Goal: Transaction & Acquisition: Purchase product/service

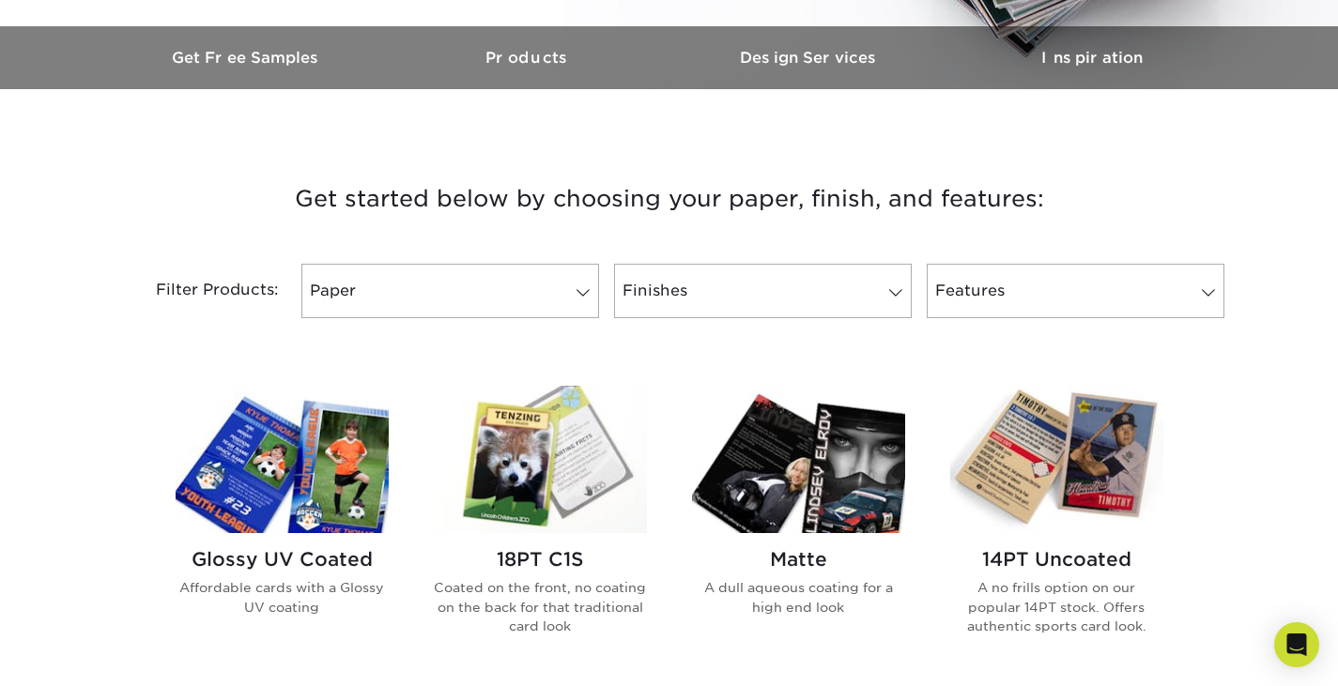
scroll to position [657, 0]
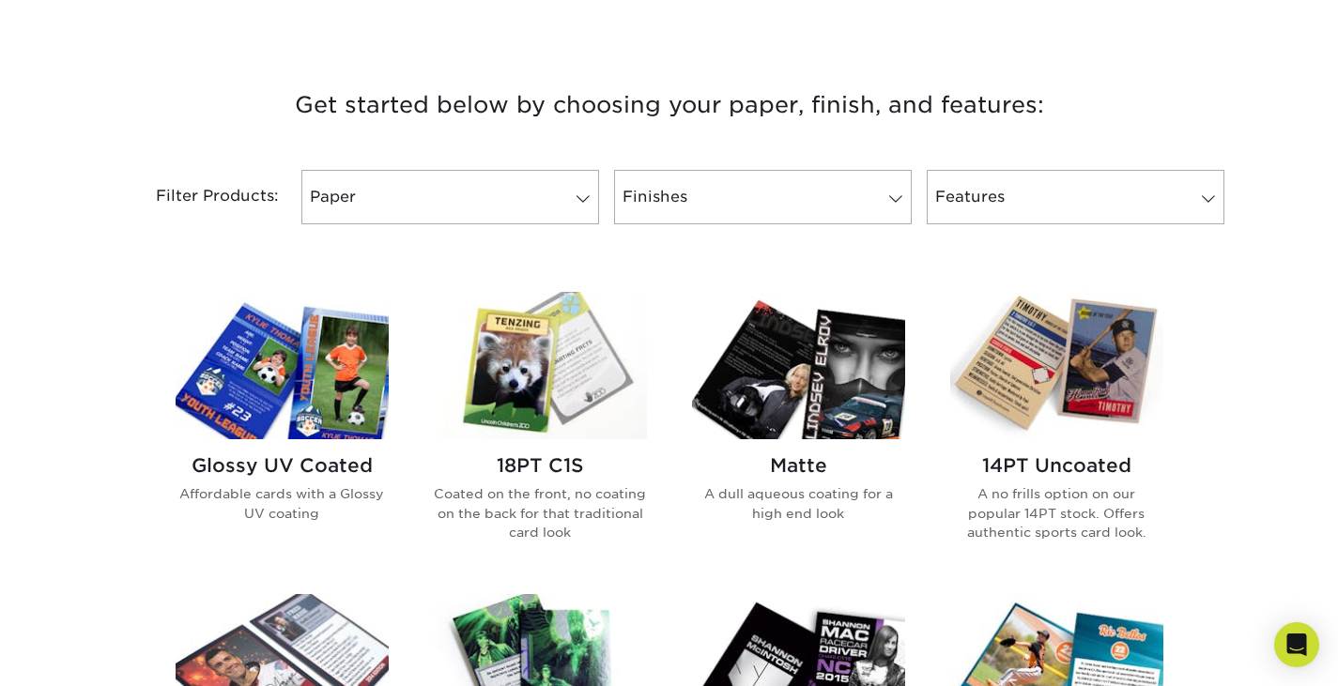
click at [1095, 372] on img at bounding box center [1056, 365] width 213 height 147
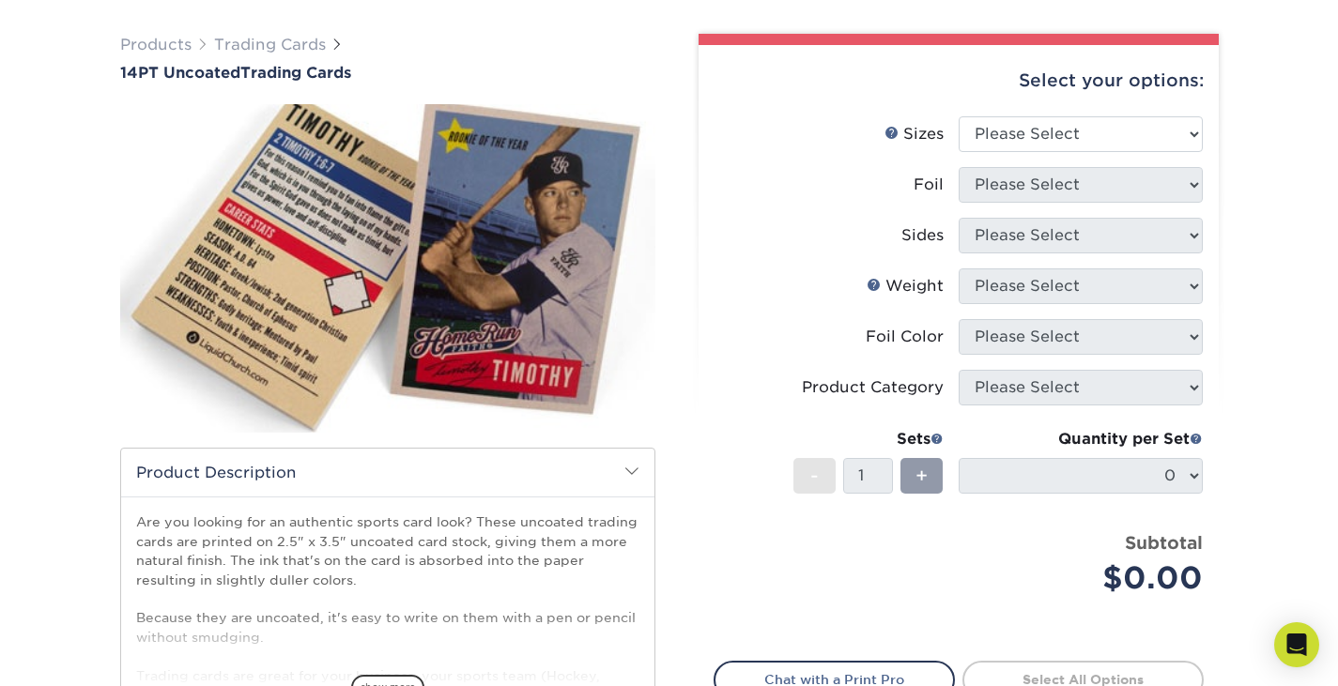
scroll to position [94, 0]
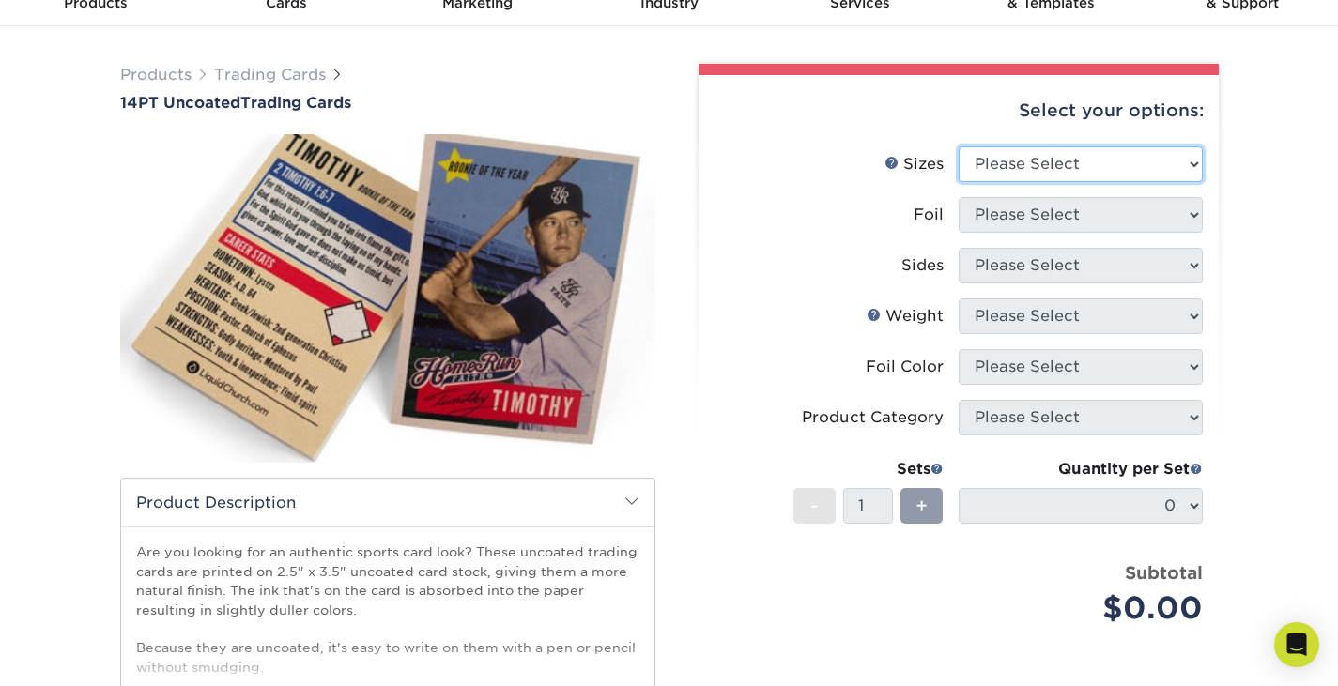
click at [1112, 157] on select "Please Select 2.5" x 3.5"" at bounding box center [1081, 164] width 244 height 36
select select "2.50x3.50"
click at [959, 146] on select "Please Select 2.5" x 3.5"" at bounding box center [1081, 164] width 244 height 36
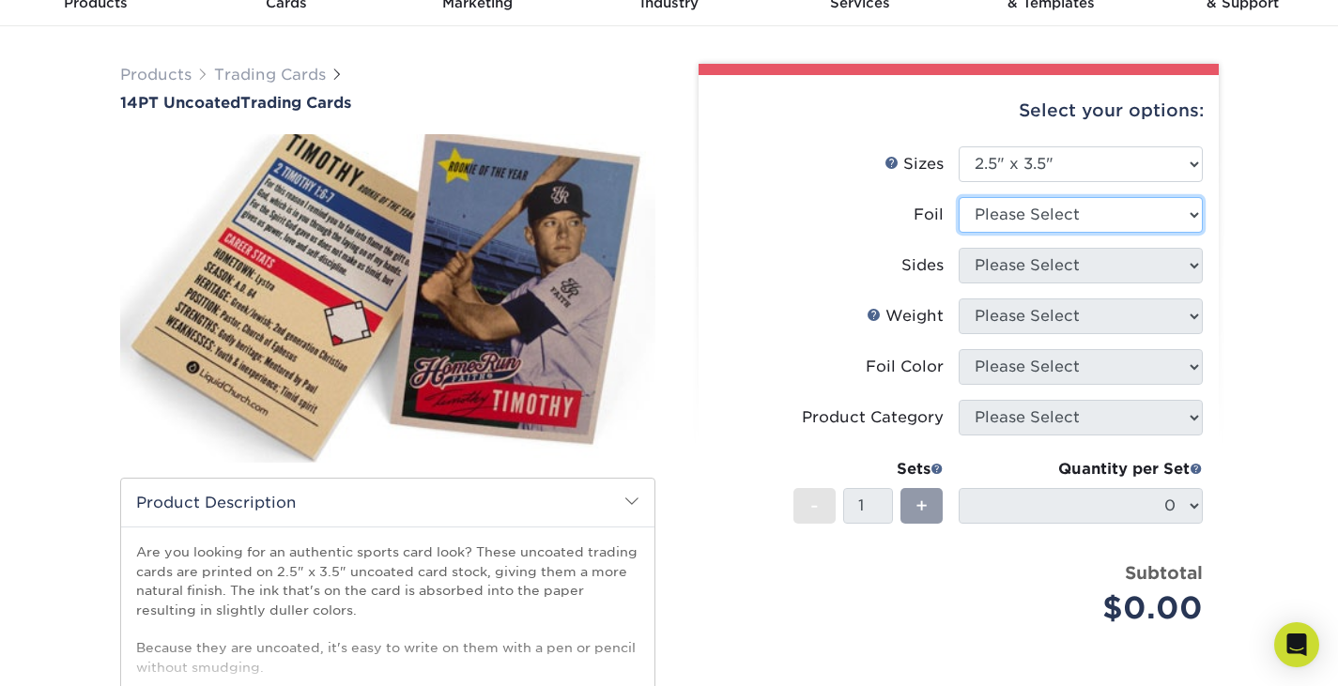
click at [1073, 217] on select "Please Select Yes No" at bounding box center [1081, 215] width 244 height 36
select select "0"
click at [959, 197] on select "Please Select Yes No" at bounding box center [1081, 215] width 244 height 36
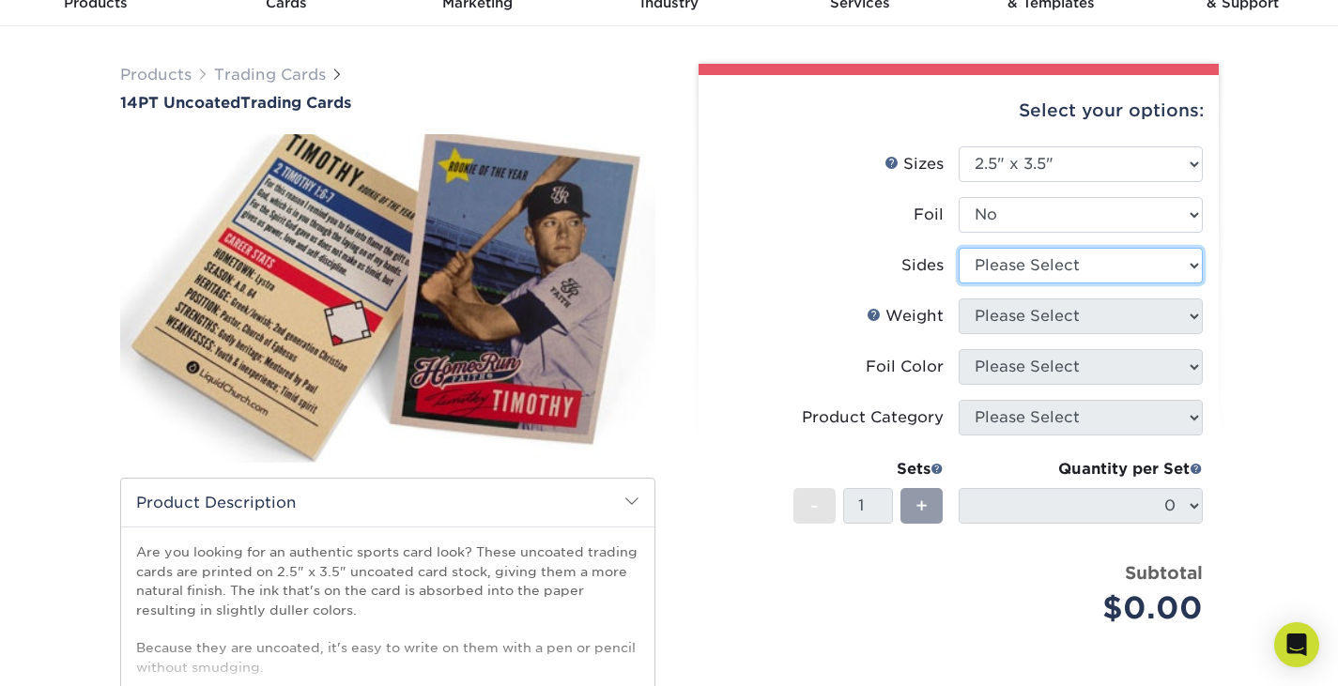
click at [1046, 270] on select "Please Select Print Both Sides Print Front Only" at bounding box center [1081, 266] width 244 height 36
select select "13abbda7-1d64-4f25-8bb2-c179b224825d"
click at [959, 248] on select "Please Select Print Both Sides Print Front Only" at bounding box center [1081, 266] width 244 height 36
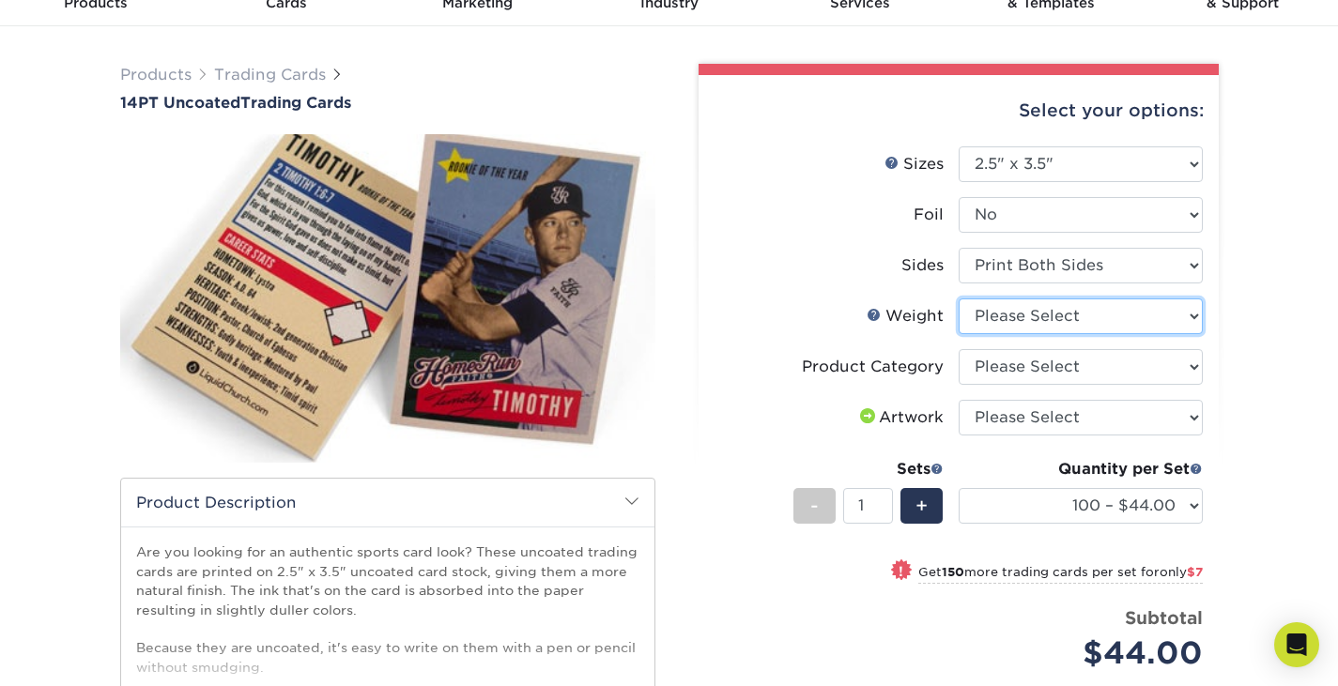
click at [1039, 322] on select "Please Select 14PT Uncoated" at bounding box center [1081, 317] width 244 height 36
select select "14PT Uncoated"
click at [959, 299] on select "Please Select 14PT Uncoated" at bounding box center [1081, 317] width 244 height 36
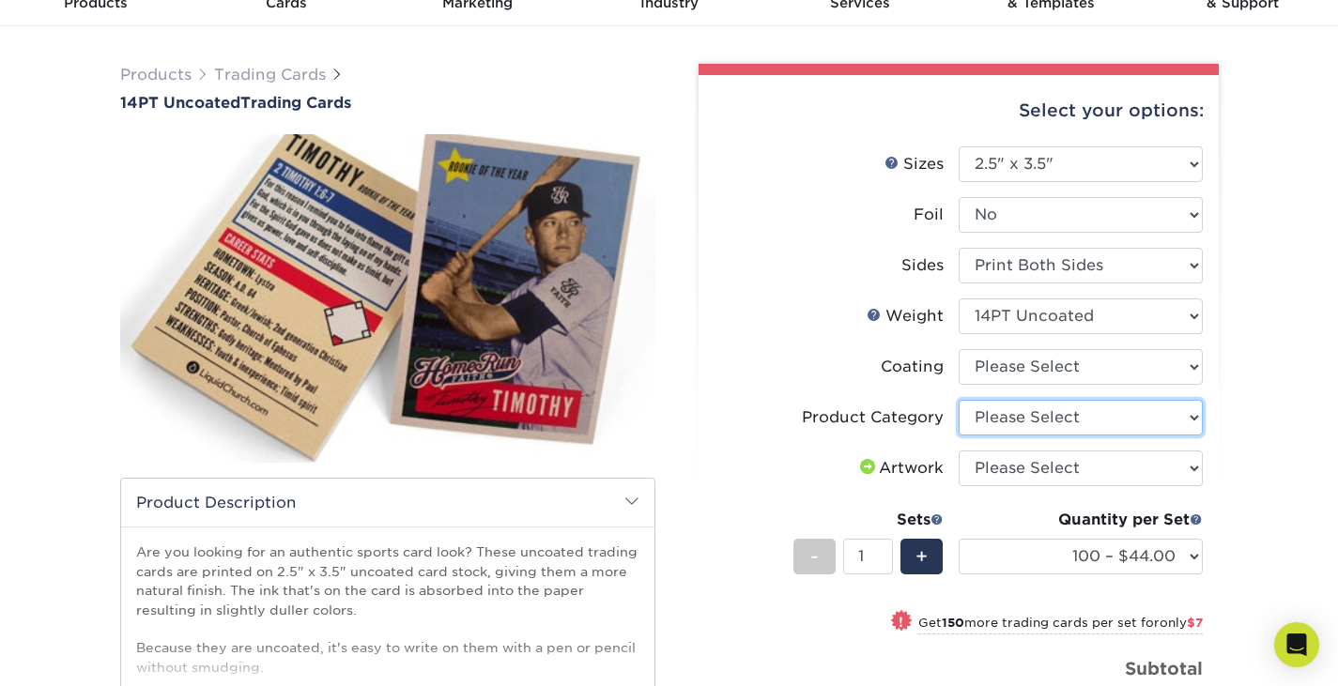
click at [1062, 418] on select "Please Select Trading Cards" at bounding box center [1081, 418] width 244 height 36
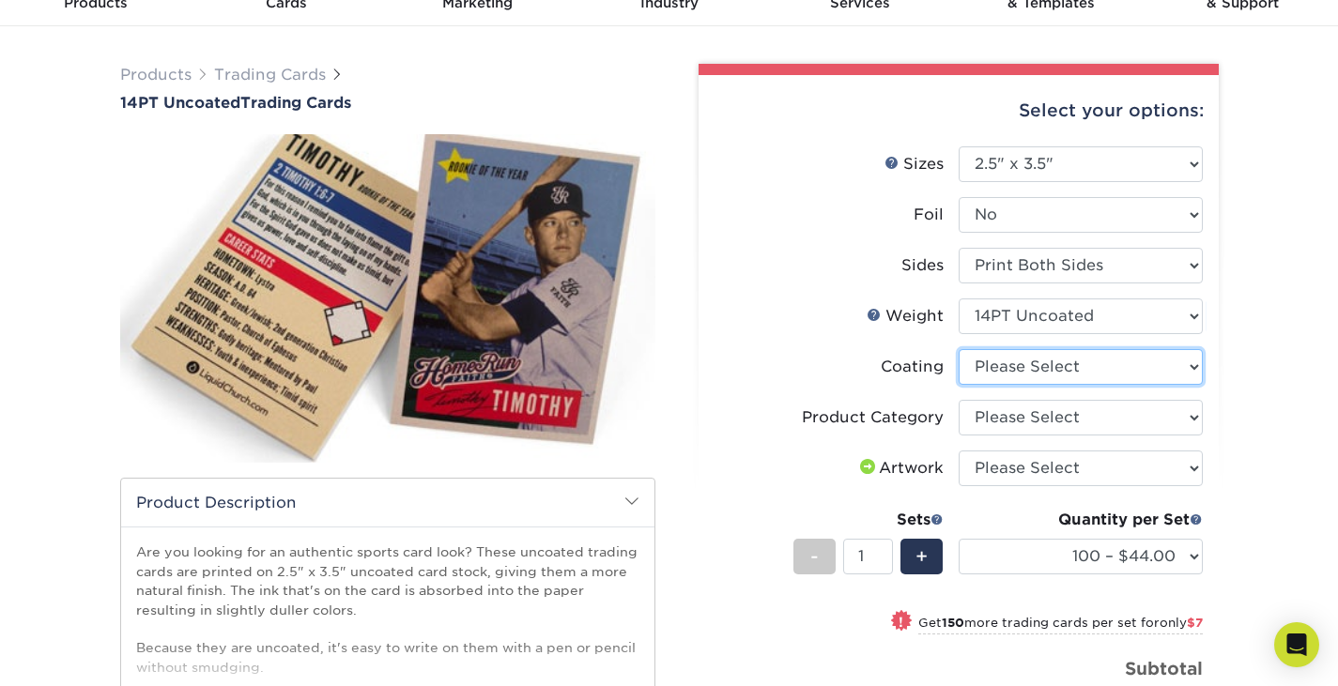
click at [1062, 361] on select at bounding box center [1081, 367] width 244 height 36
select select "3e7618de-abca-4bda-9f97-8b9129e913d8"
click at [959, 349] on select at bounding box center [1081, 367] width 244 height 36
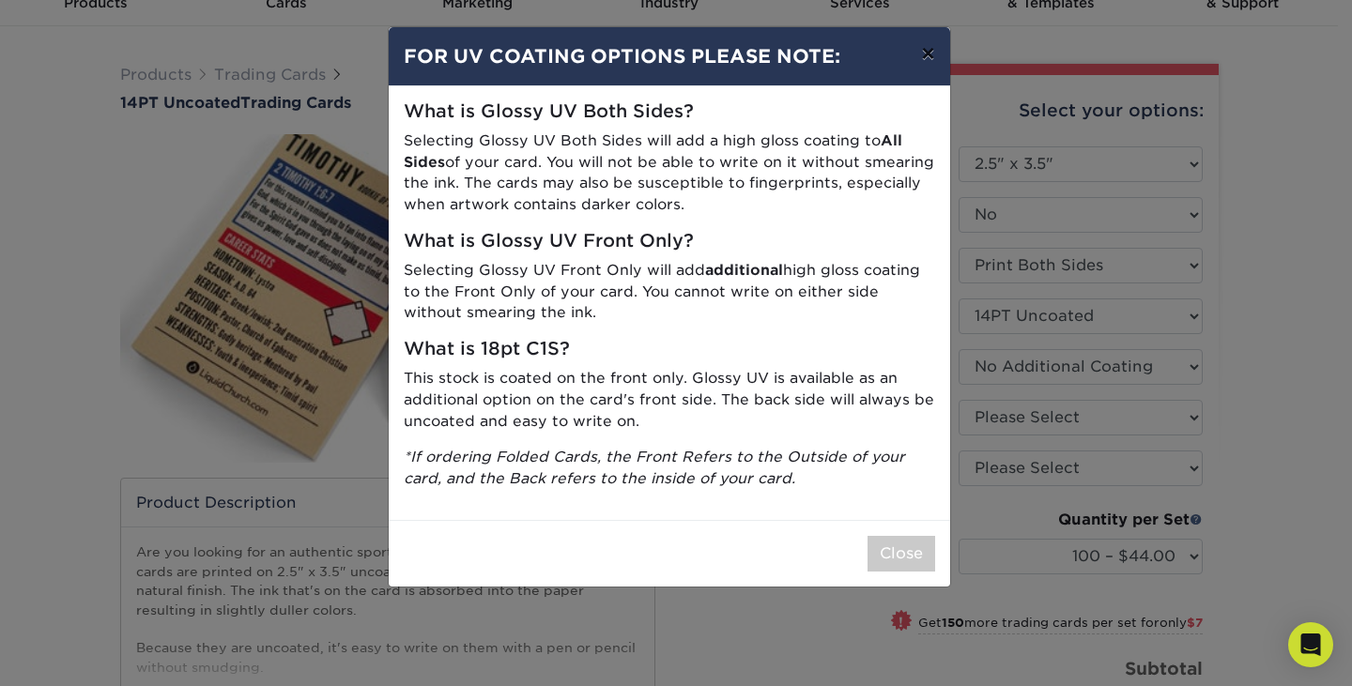
drag, startPoint x: 853, startPoint y: 169, endPoint x: 930, endPoint y: 54, distance: 138.8
click at [930, 54] on button "×" at bounding box center [927, 53] width 43 height 53
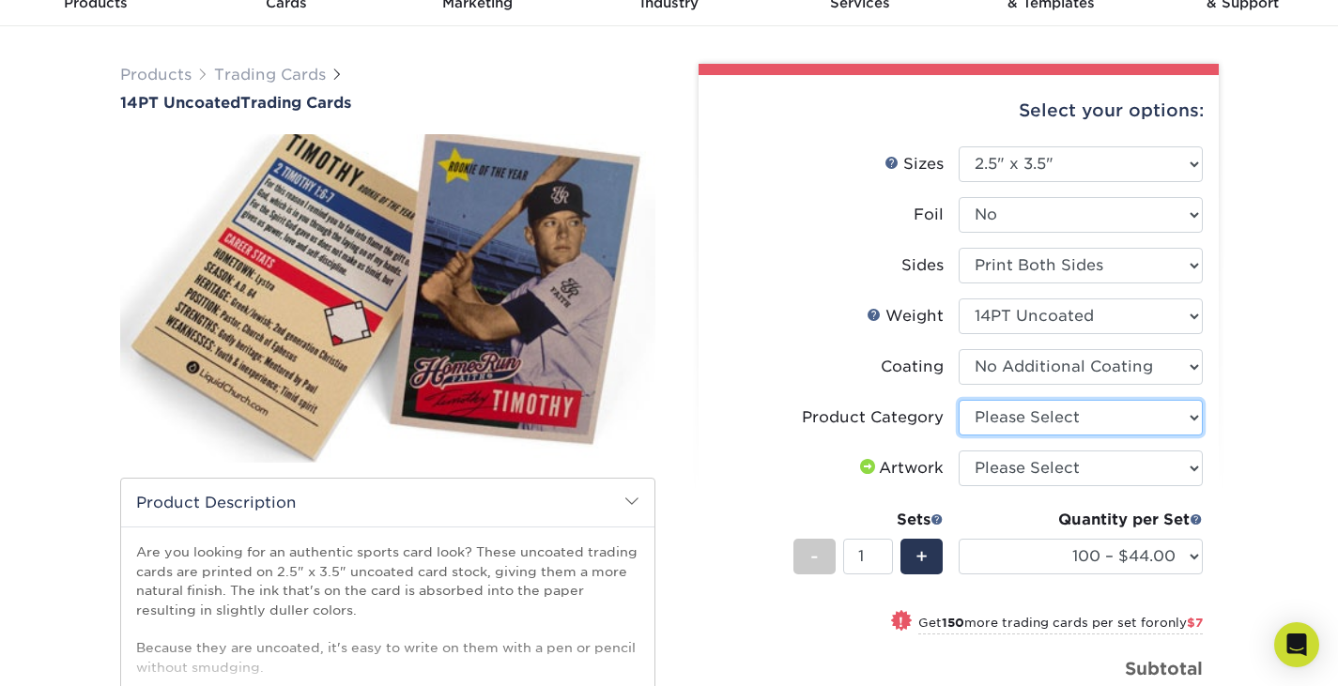
click at [1112, 422] on select "Please Select Trading Cards" at bounding box center [1081, 418] width 244 height 36
select select "c2f9bce9-36c2-409d-b101-c29d9d031e18"
click at [959, 400] on select "Please Select Trading Cards" at bounding box center [1081, 418] width 244 height 36
click at [1074, 471] on select "Please Select I will upload files I need a design - $100" at bounding box center [1081, 469] width 244 height 36
select select "upload"
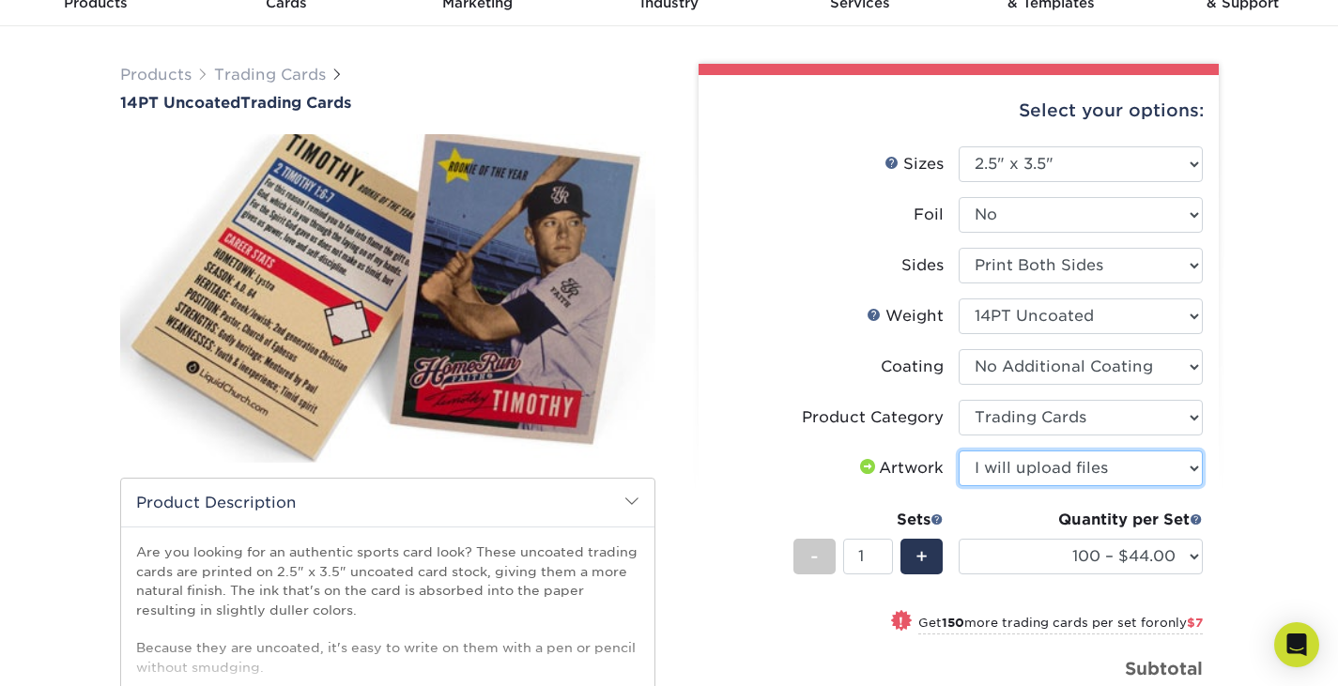
click at [959, 451] on select "Please Select I will upload files I need a design - $100" at bounding box center [1081, 469] width 244 height 36
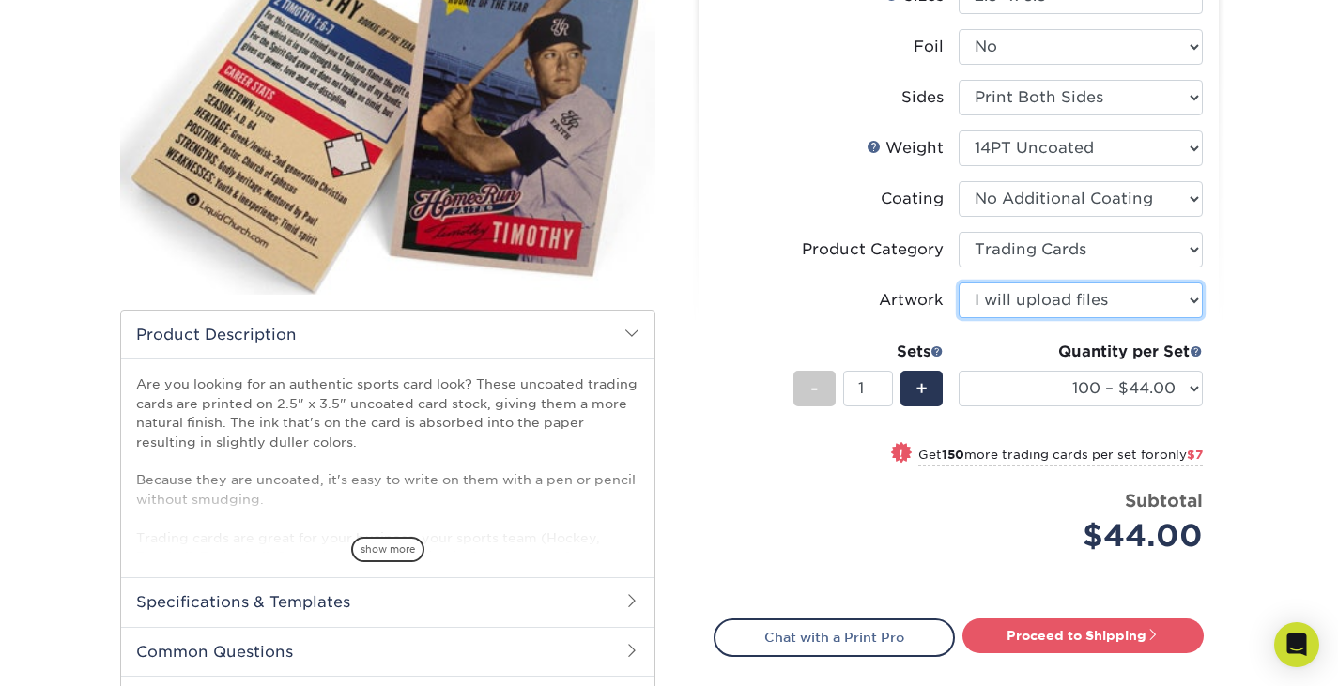
scroll to position [282, 0]
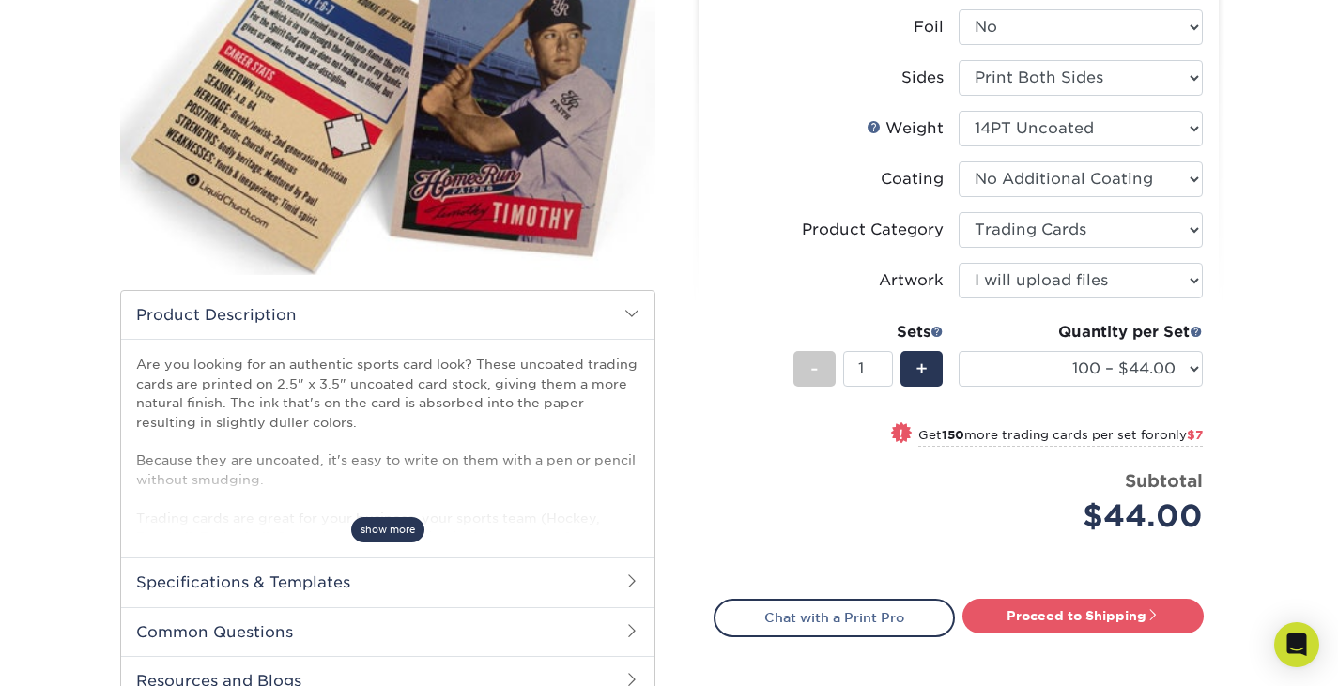
click at [398, 532] on span "show more" at bounding box center [387, 529] width 73 height 25
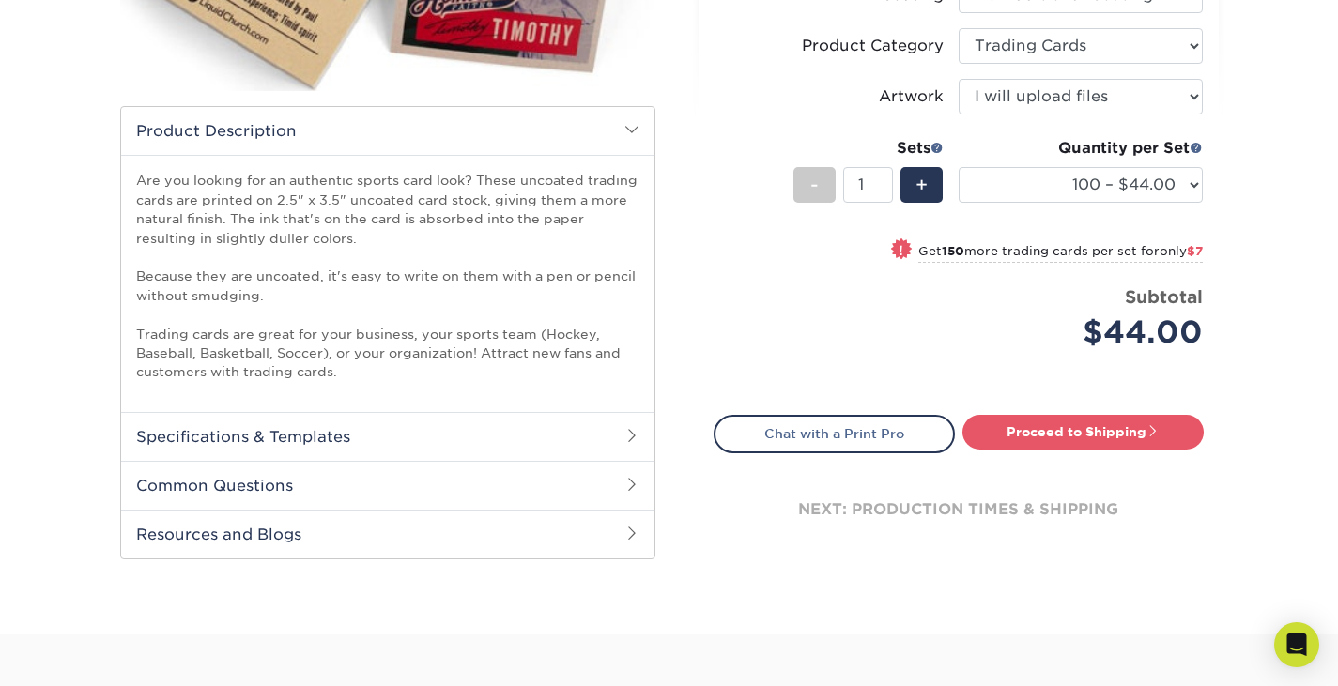
scroll to position [469, 0]
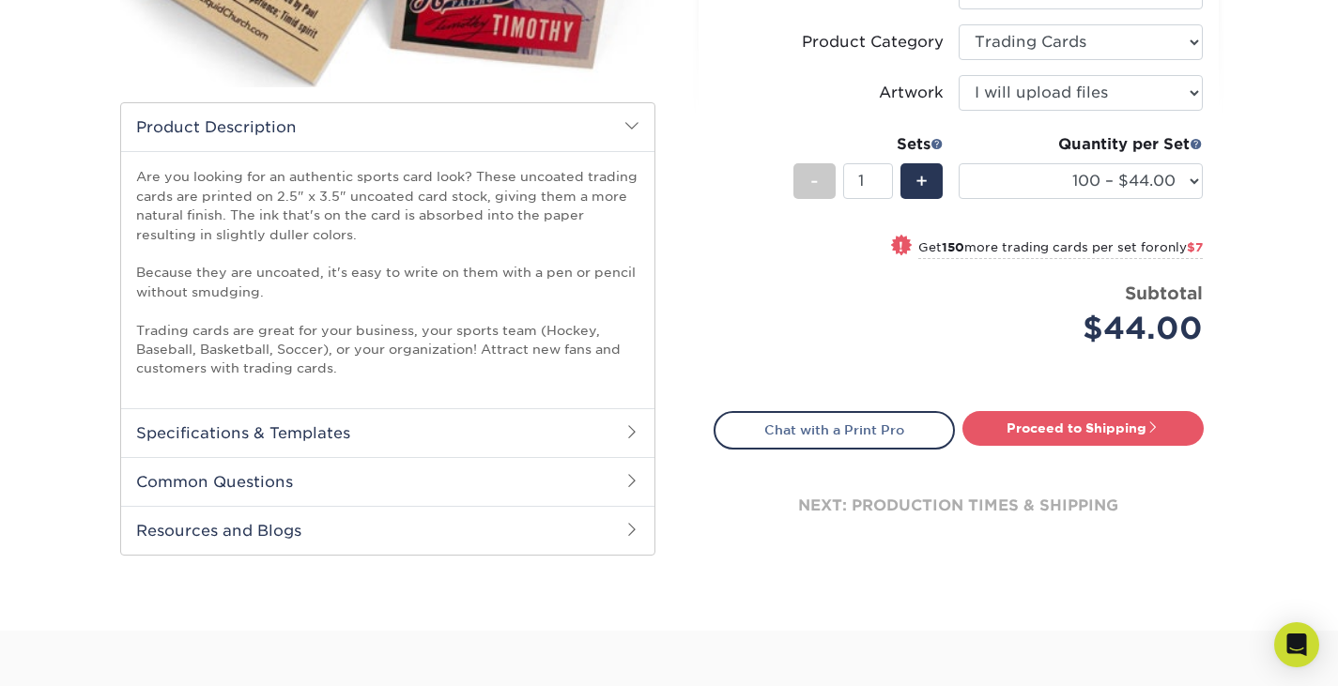
click at [560, 438] on h2 "Specifications & Templates" at bounding box center [387, 432] width 533 height 49
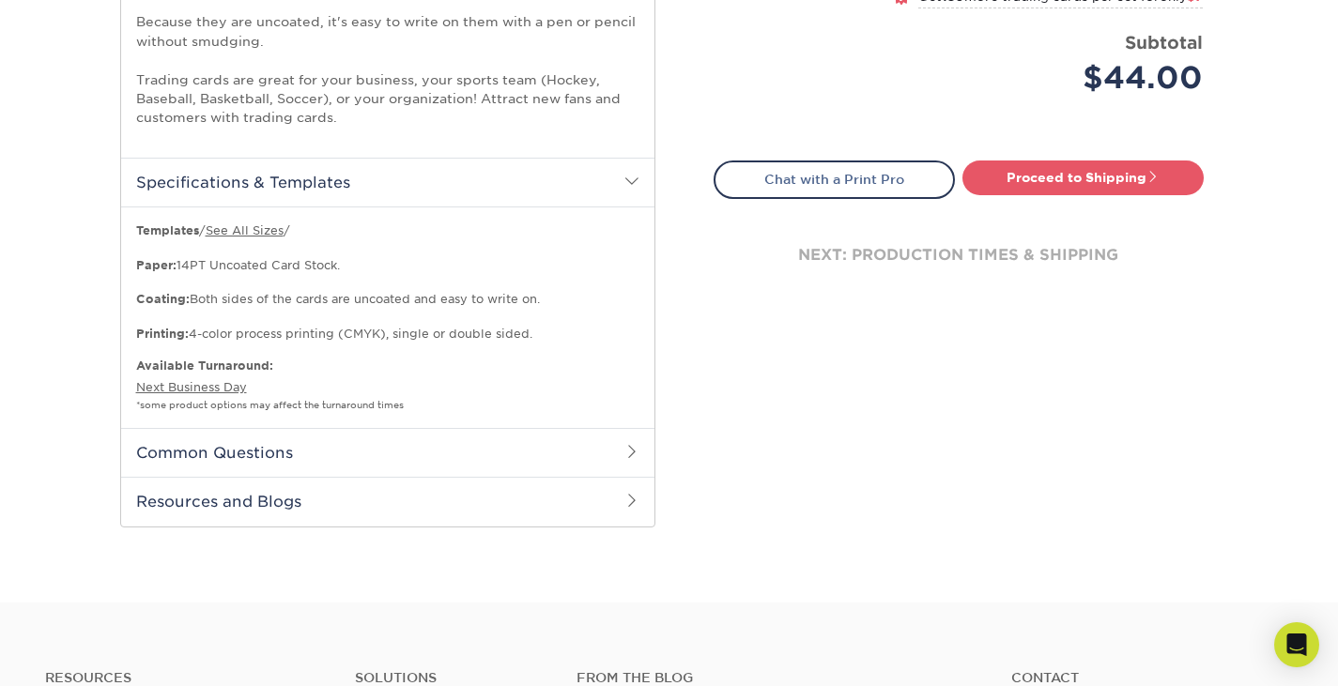
scroll to position [751, 0]
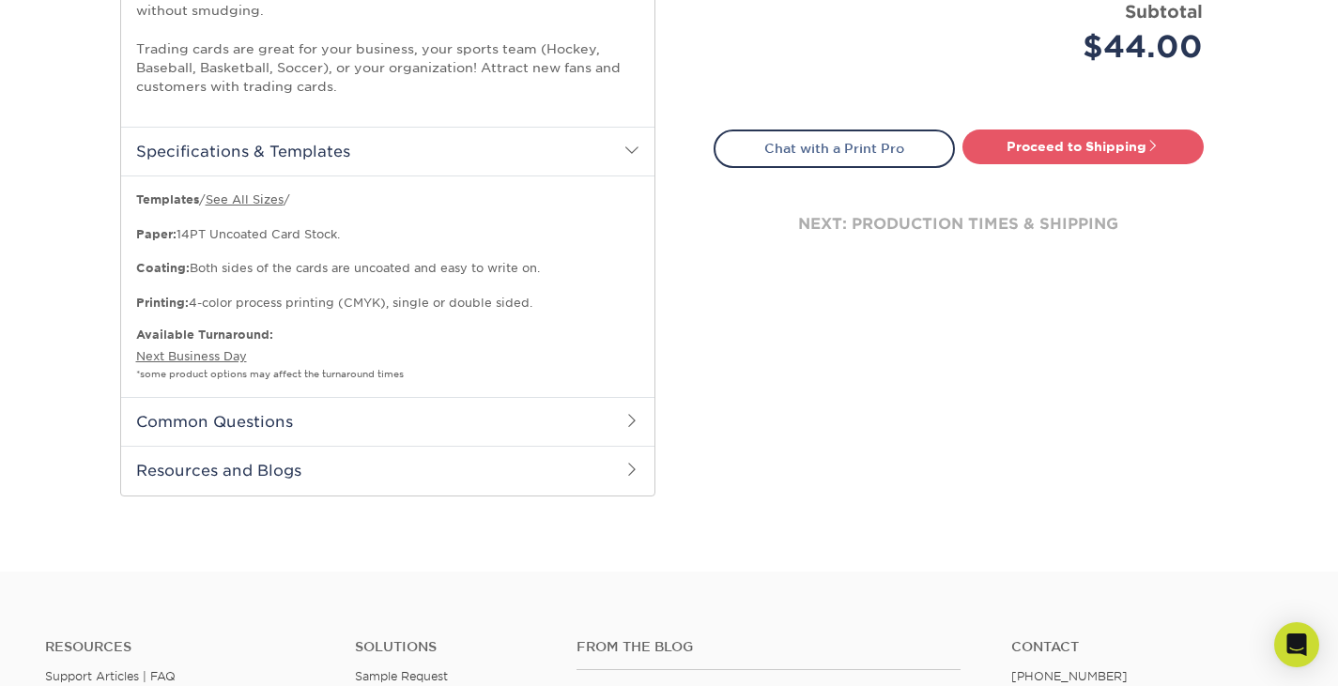
click at [552, 425] on h2 "Common Questions" at bounding box center [387, 421] width 533 height 49
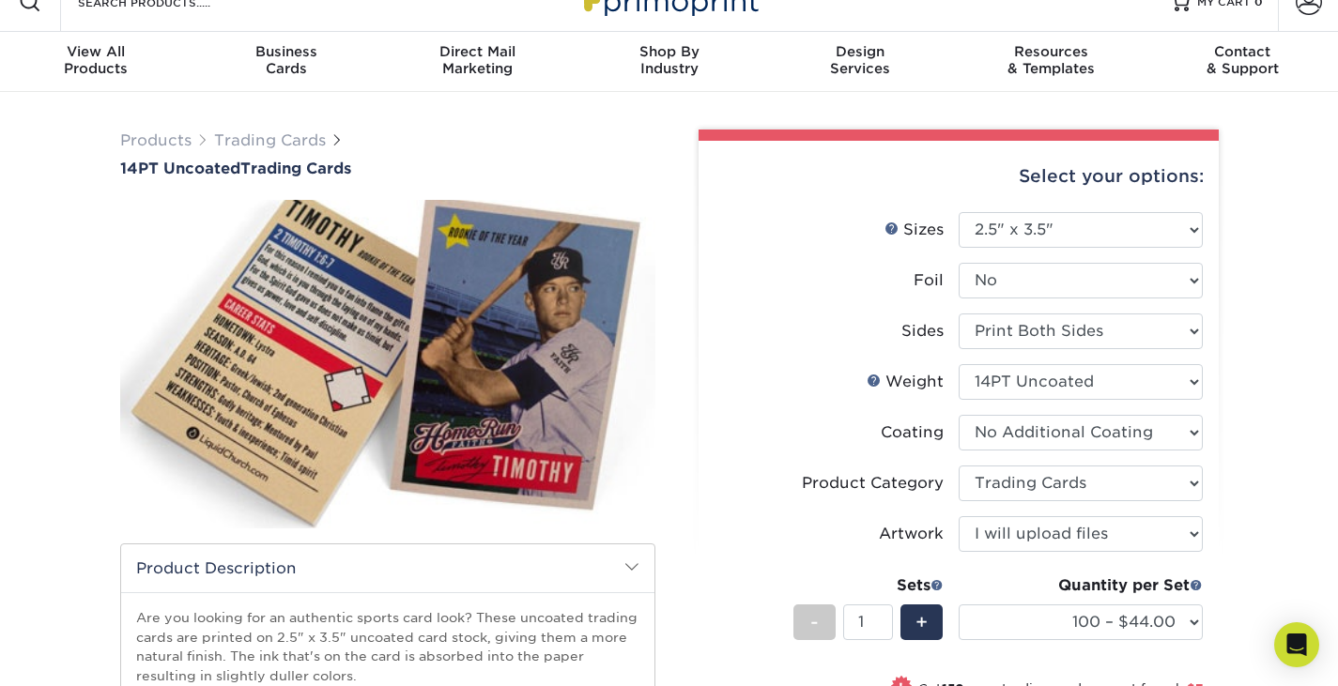
scroll to position [0, 0]
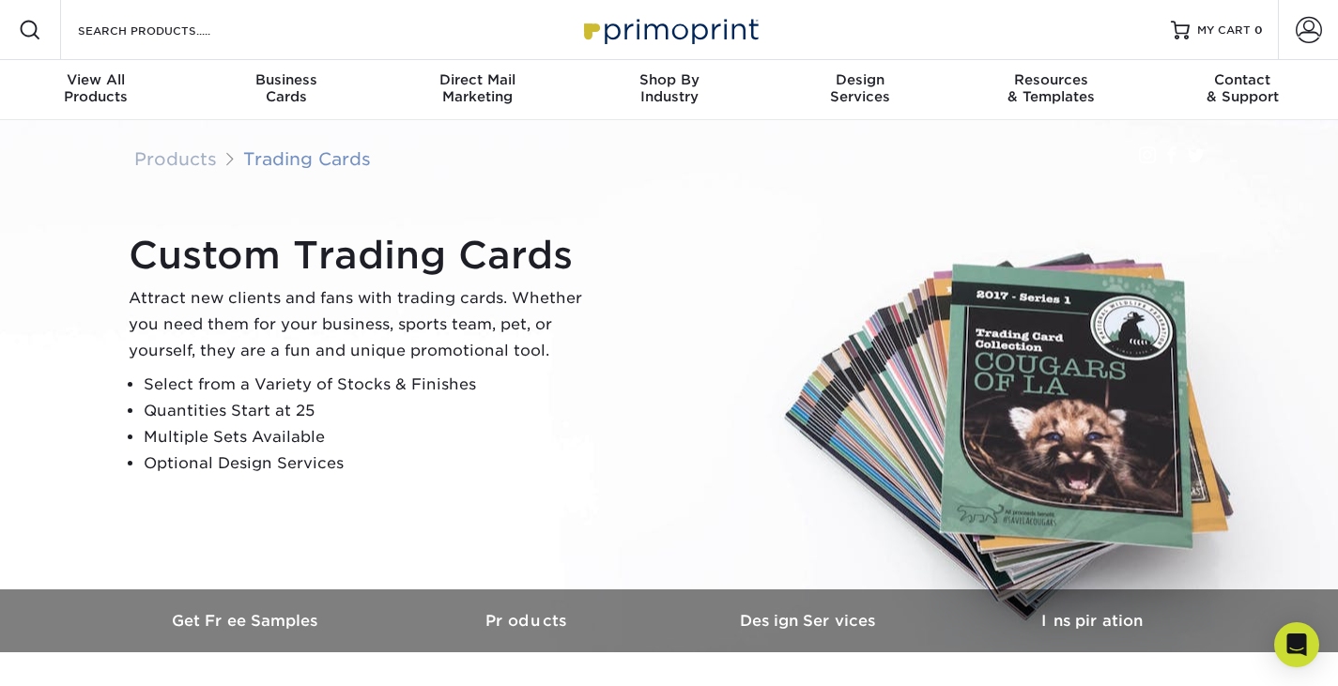
click at [273, 158] on link "Trading Cards" at bounding box center [307, 158] width 128 height 21
